Goal: Information Seeking & Learning: Learn about a topic

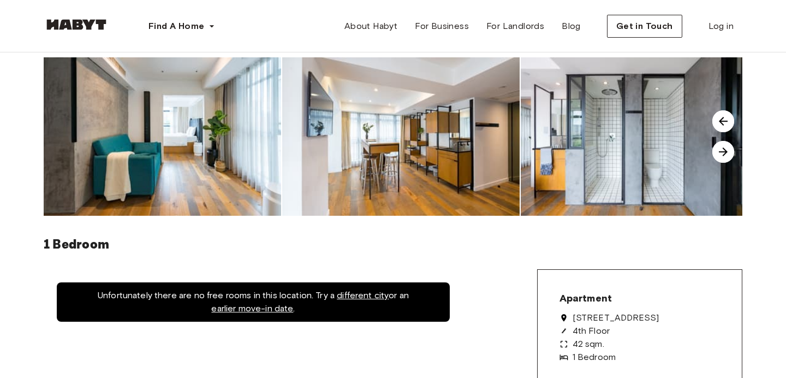
scroll to position [36, 0]
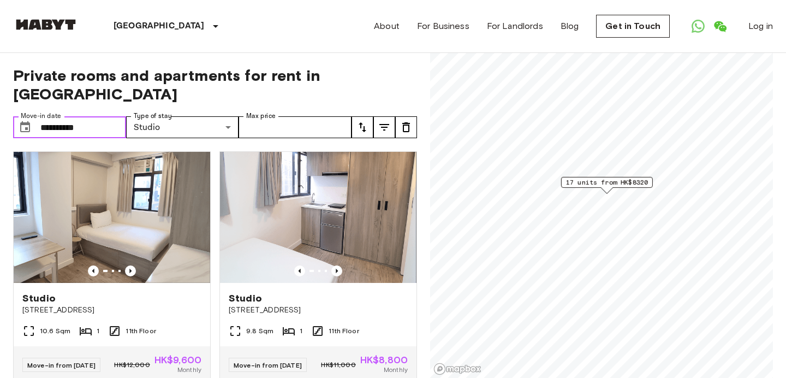
click at [85, 116] on input "**********" at bounding box center [83, 127] width 86 height 22
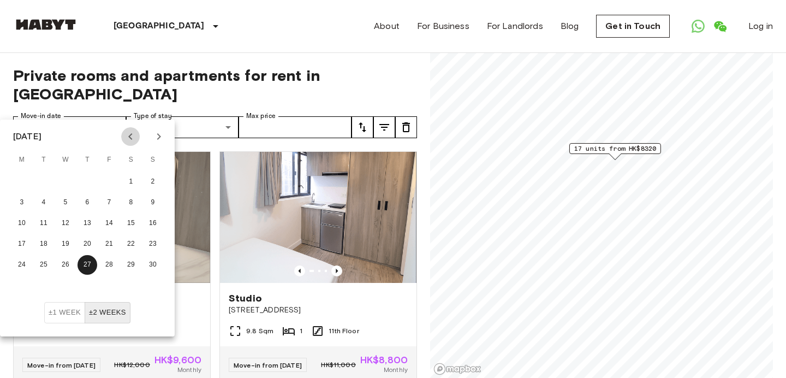
click at [130, 136] on icon "Previous month" at bounding box center [130, 136] width 13 height 13
click at [156, 142] on icon "Next month" at bounding box center [158, 136] width 13 height 13
click at [26, 242] on button "17" at bounding box center [22, 244] width 20 height 20
type input "**********"
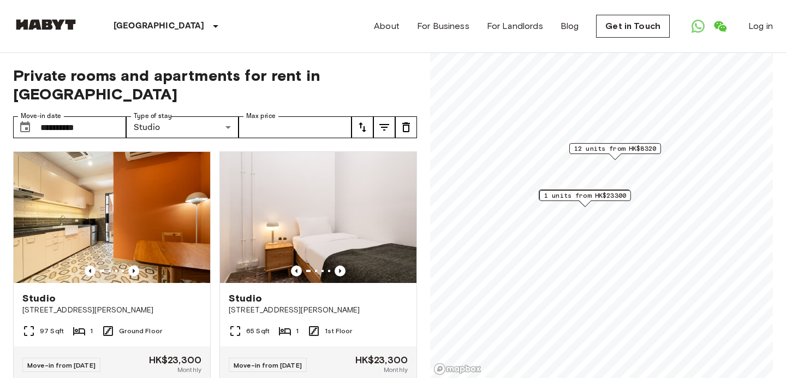
click at [295, 62] on div "**********" at bounding box center [215, 215] width 404 height 325
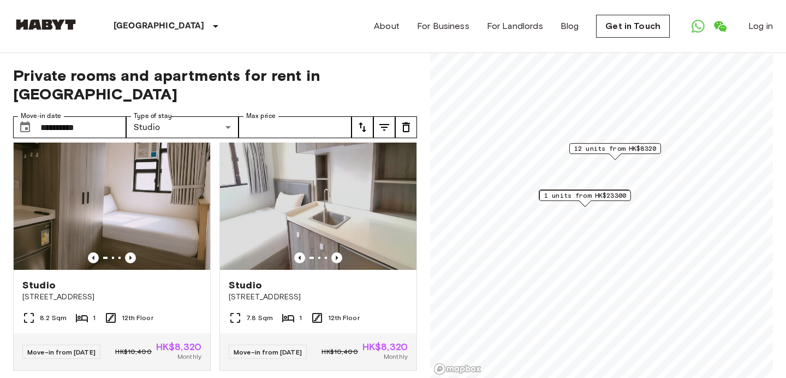
scroll to position [1494, 0]
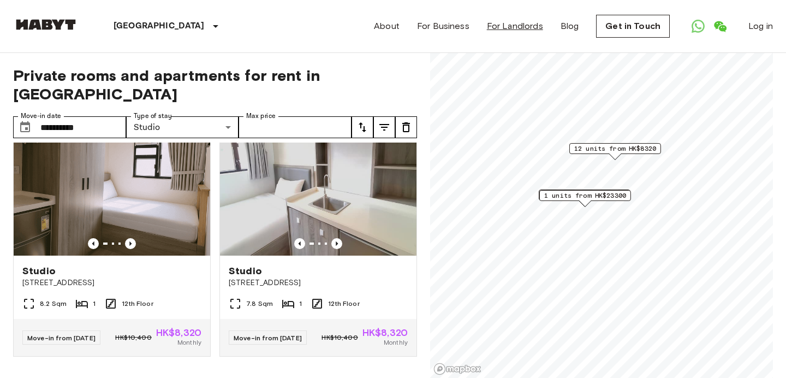
click at [502, 22] on link "For Landlords" at bounding box center [515, 26] width 56 height 13
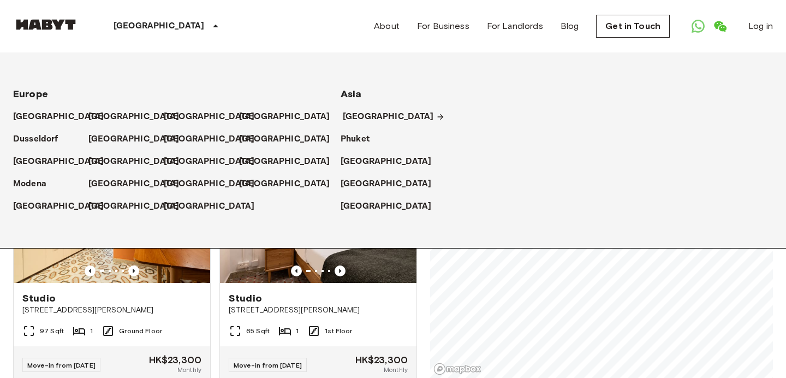
click at [355, 118] on p "[GEOGRAPHIC_DATA]" at bounding box center [388, 116] width 91 height 13
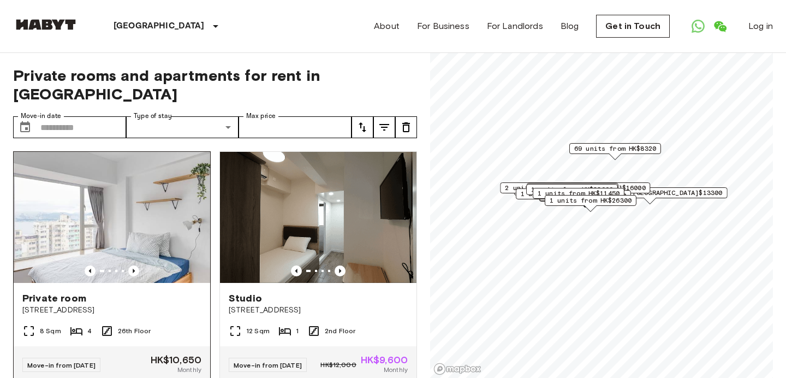
click at [151, 302] on div "Private room 419K Queen's Road West" at bounding box center [112, 303] width 196 height 41
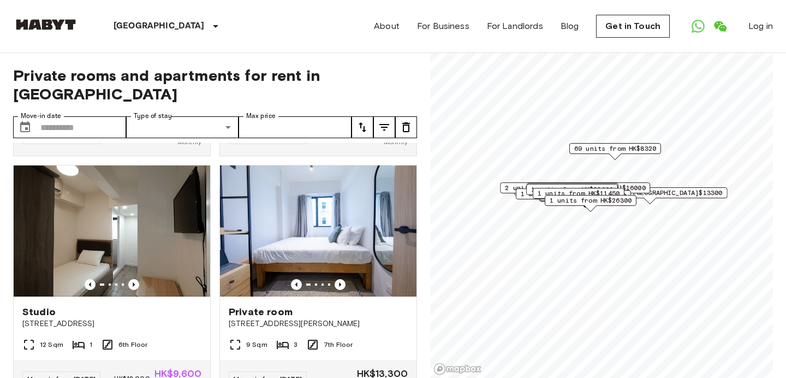
scroll to position [1989, 0]
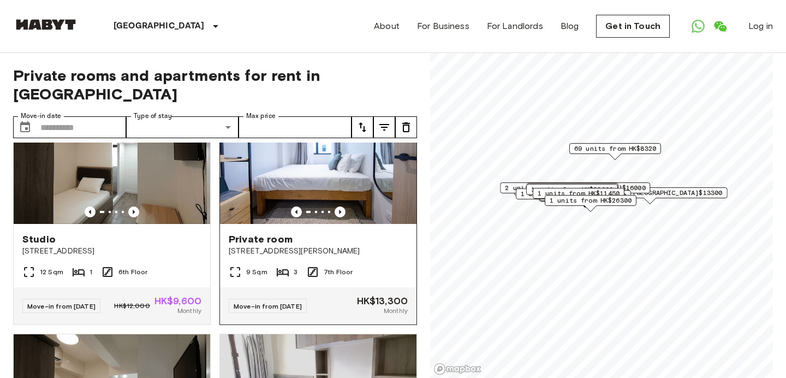
click at [345, 246] on div "Private room" at bounding box center [318, 239] width 179 height 13
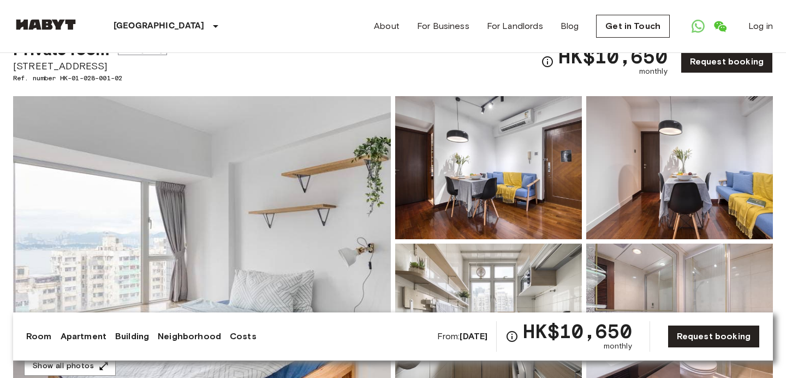
scroll to position [130, 0]
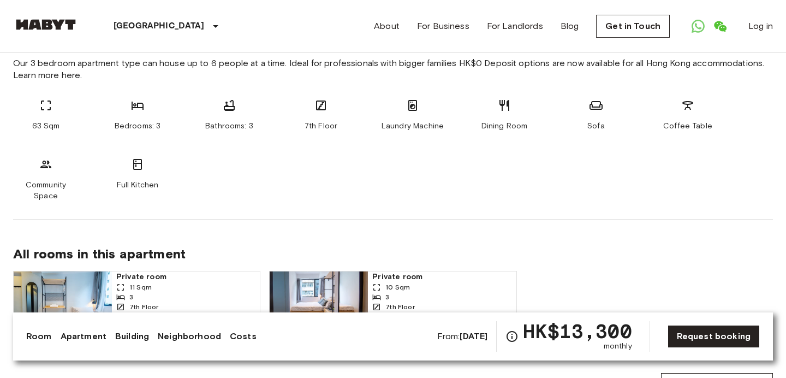
scroll to position [660, 0]
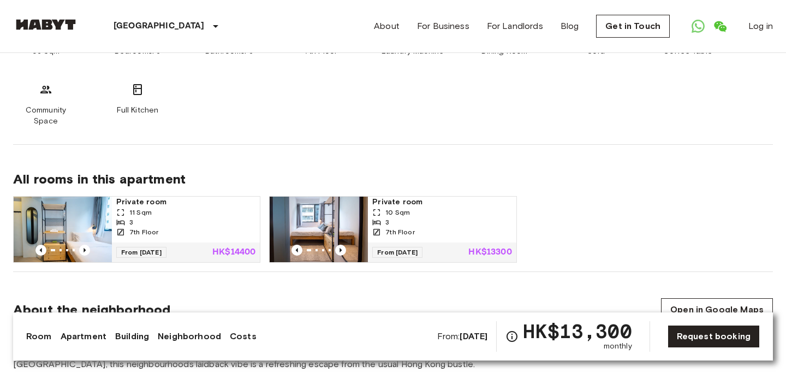
click at [467, 333] on b "[DATE]" at bounding box center [474, 336] width 28 height 10
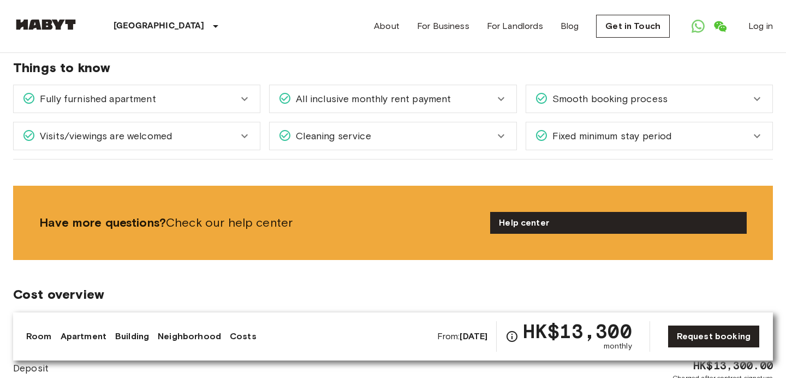
scroll to position [1155, 0]
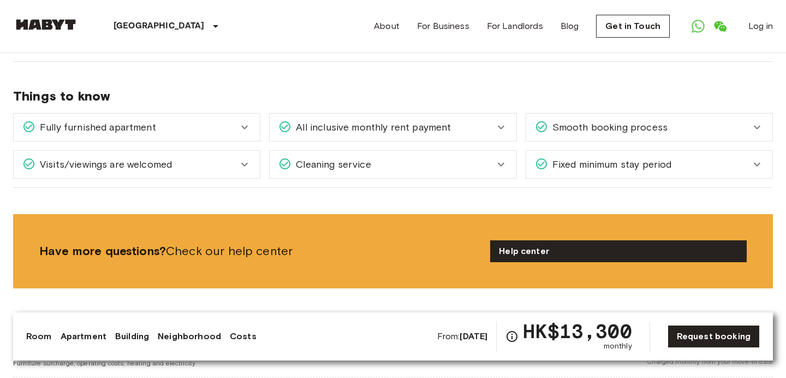
click at [560, 157] on span "Fixed minimum stay period" at bounding box center [610, 164] width 124 height 14
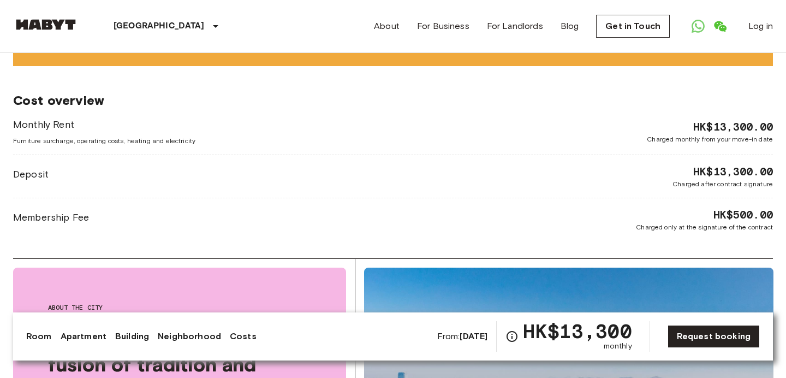
scroll to position [1471, 0]
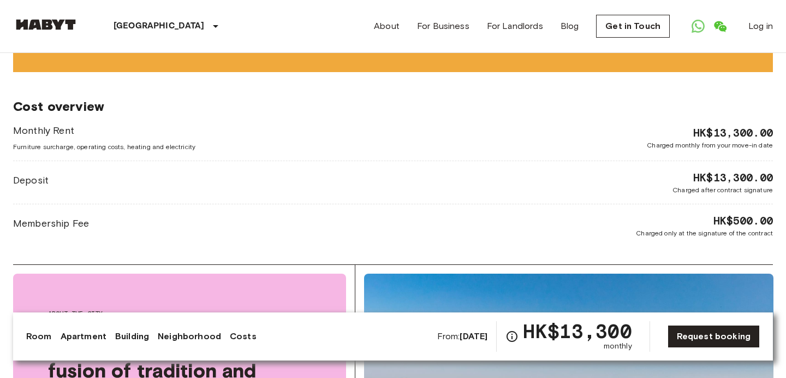
click at [468, 170] on div "Deposit HK$13,300.00 Charged after contract signature" at bounding box center [393, 182] width 760 height 25
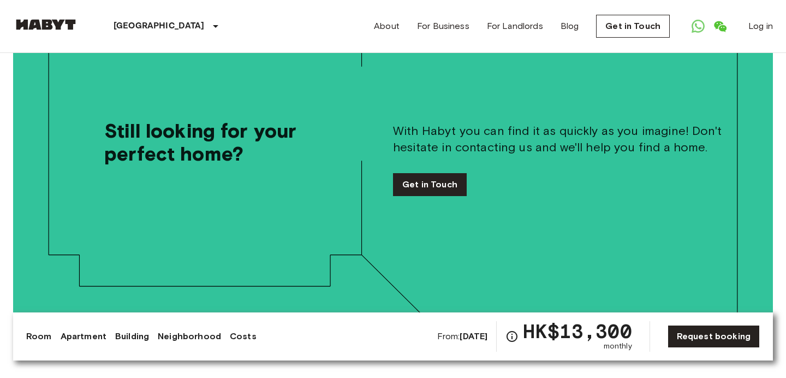
scroll to position [2663, 0]
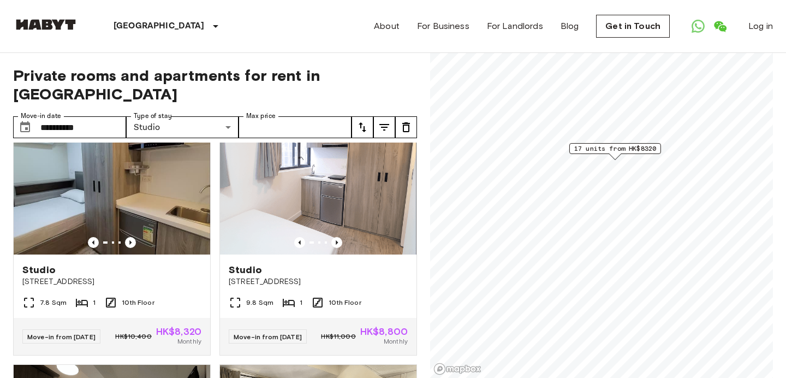
scroll to position [1293, 0]
